Goal: Ask a question

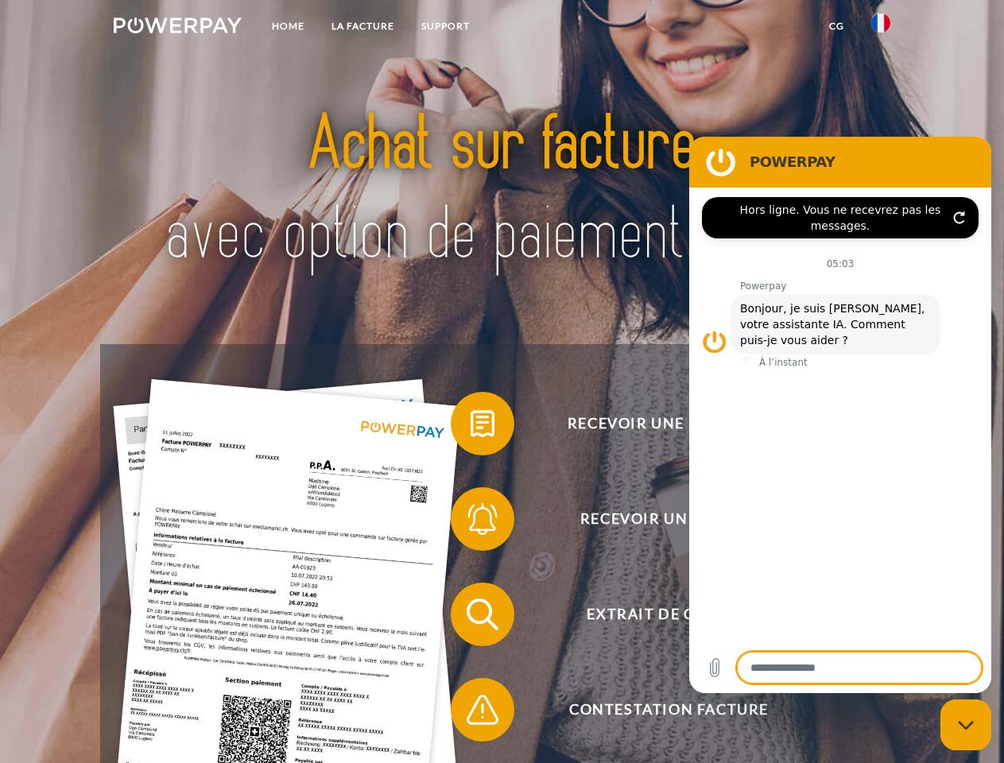
click at [177, 28] on img at bounding box center [178, 25] width 128 height 16
click at [881, 28] on img at bounding box center [880, 23] width 19 height 19
click at [836, 26] on link "CG" at bounding box center [837, 26] width 42 height 29
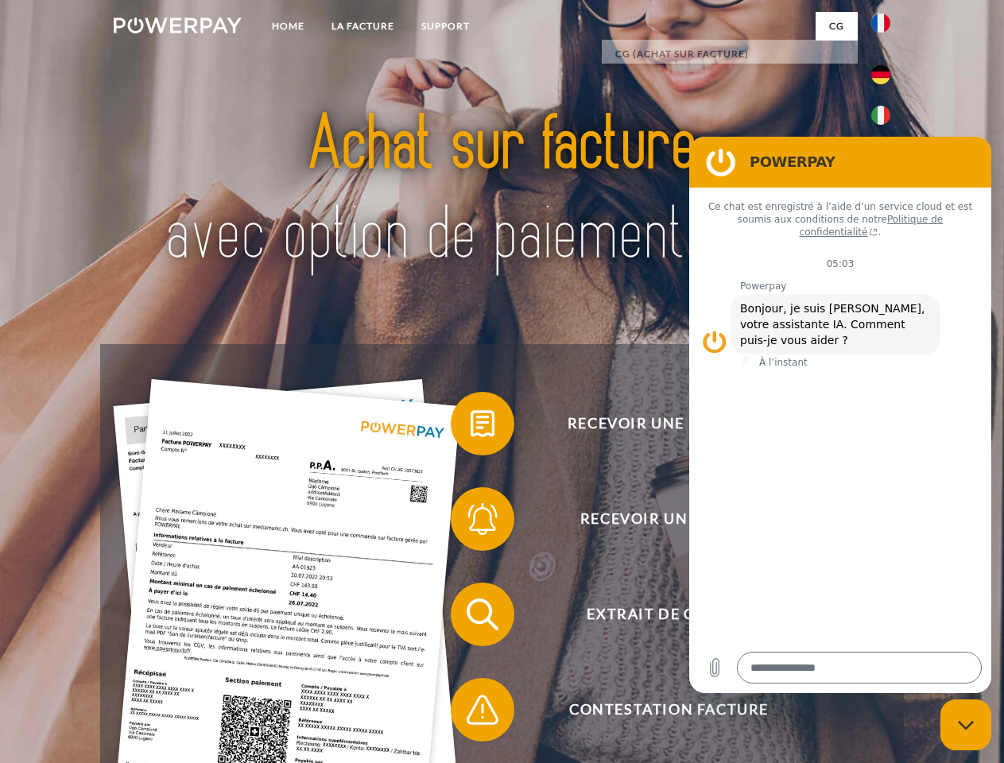
click at [471, 427] on span at bounding box center [459, 424] width 80 height 80
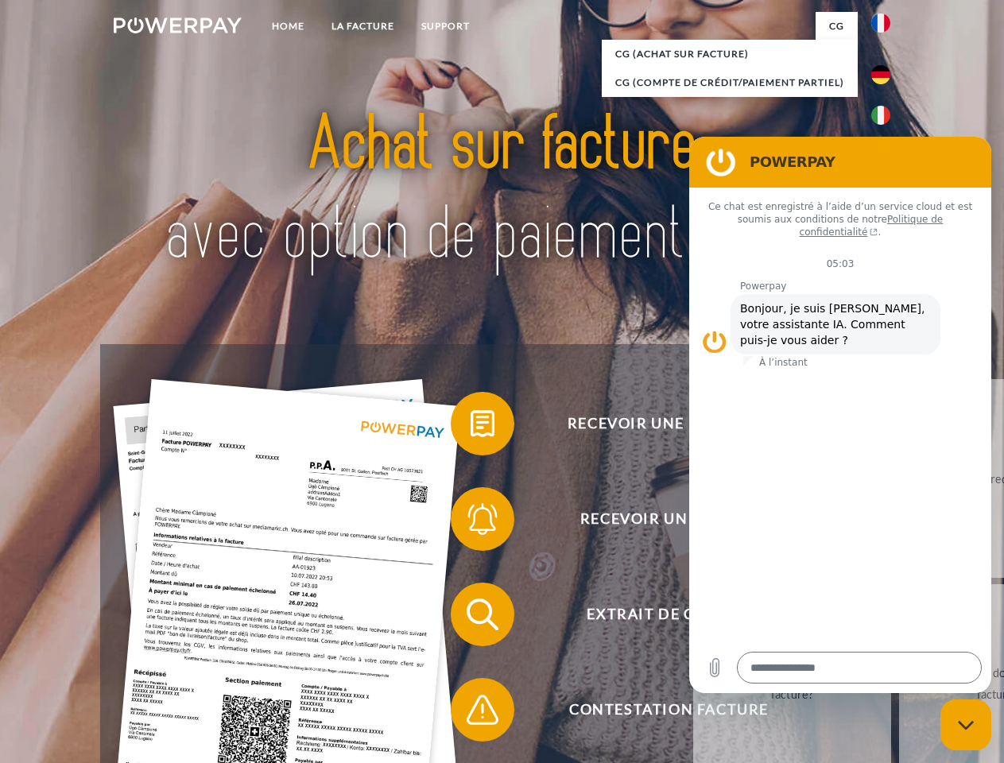
click at [471, 522] on span at bounding box center [459, 519] width 80 height 80
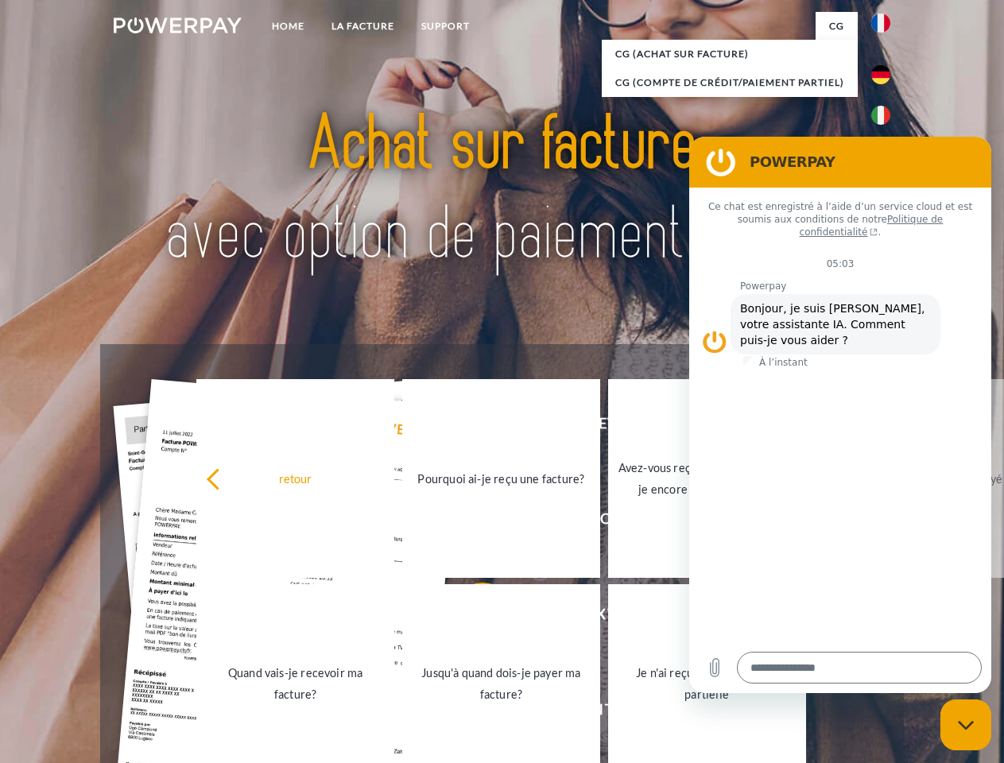
click at [471, 618] on link "Jusqu'à quand dois-je payer ma facture?" at bounding box center [501, 683] width 198 height 199
click at [471, 713] on span at bounding box center [459, 710] width 80 height 80
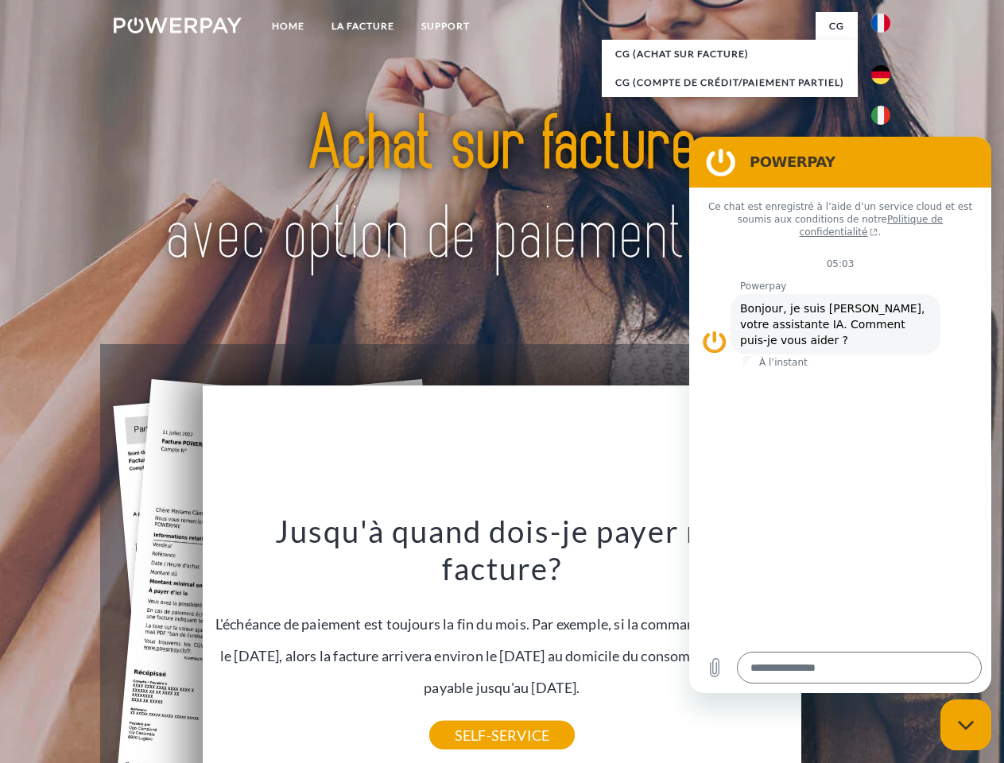
click at [966, 725] on icon "Fermer la fenêtre de messagerie" at bounding box center [966, 725] width 17 height 10
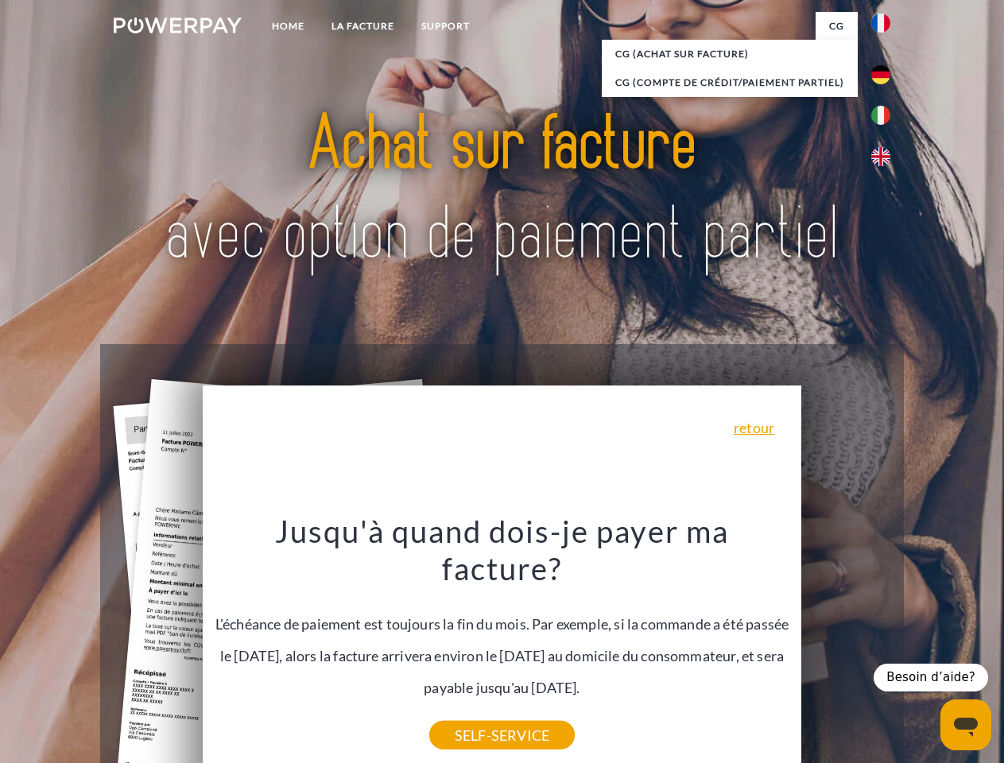
type textarea "*"
